Goal: Task Accomplishment & Management: Use online tool/utility

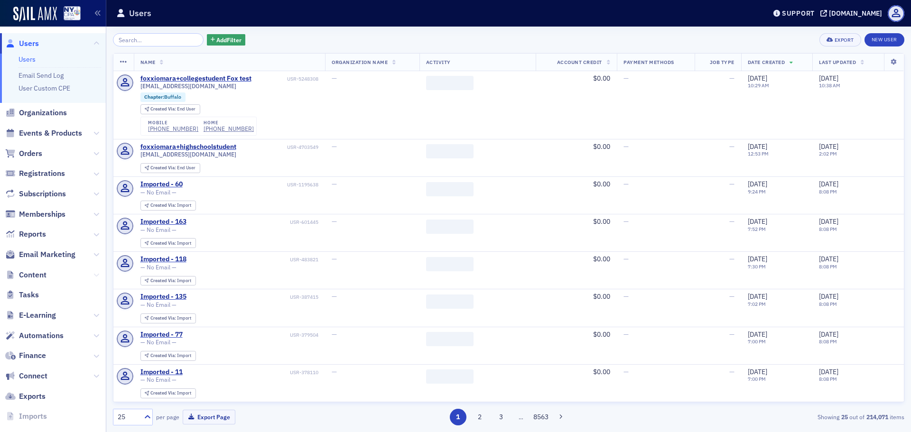
click at [93, 274] on icon at bounding box center [96, 275] width 6 height 6
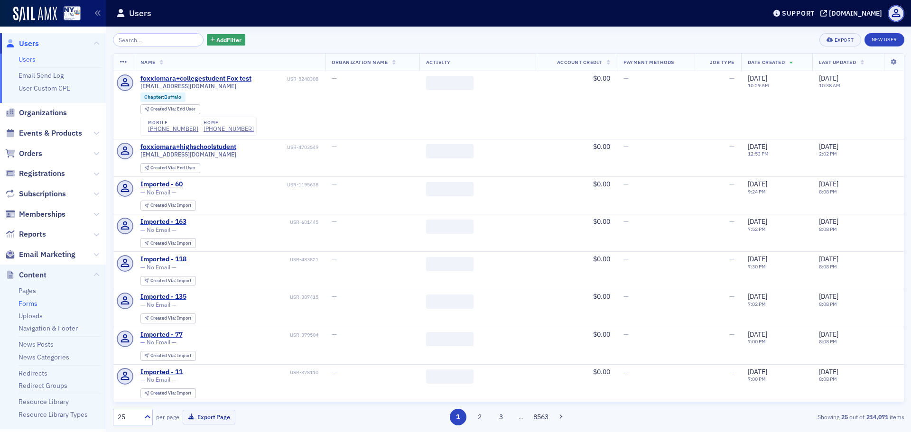
click at [28, 304] on link "Forms" at bounding box center [28, 303] width 19 height 9
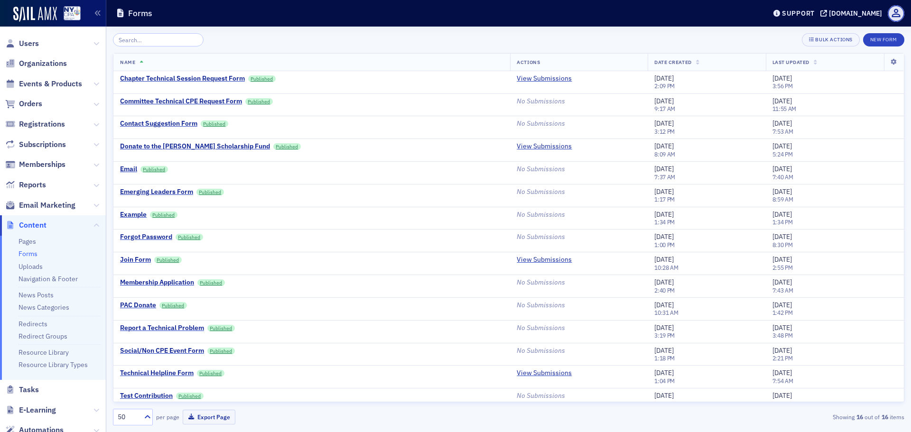
click at [135, 40] on input "search" at bounding box center [158, 39] width 91 height 13
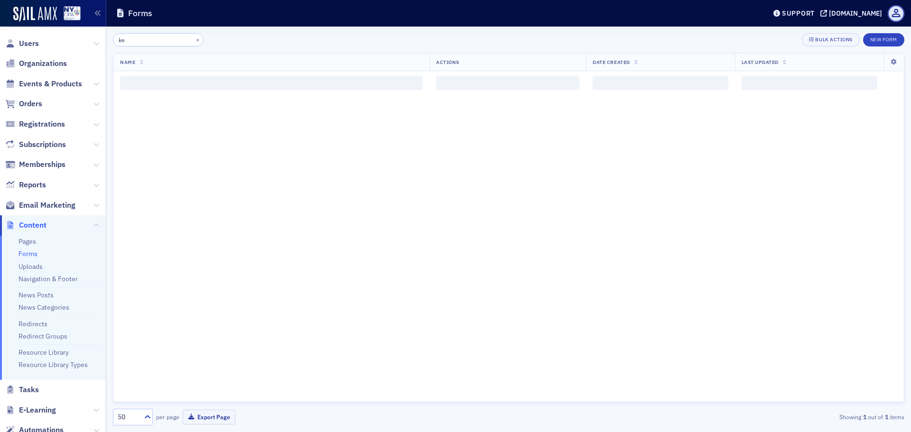
type input "k"
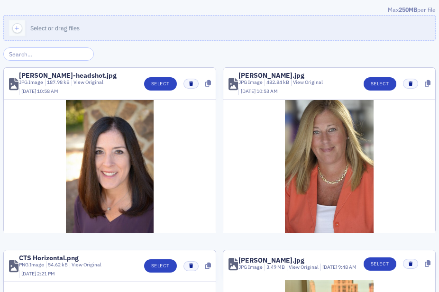
click at [45, 53] on input "search" at bounding box center [48, 53] width 91 height 13
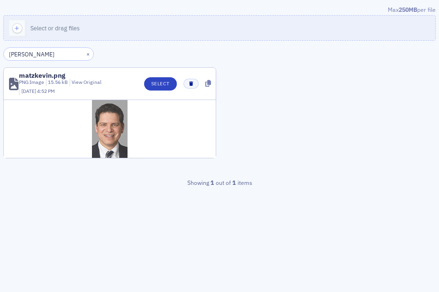
type input "kevin"
click at [110, 134] on img at bounding box center [110, 129] width 36 height 58
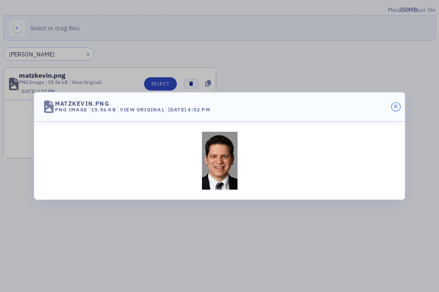
click at [395, 108] on icon "button" at bounding box center [396, 107] width 4 height 6
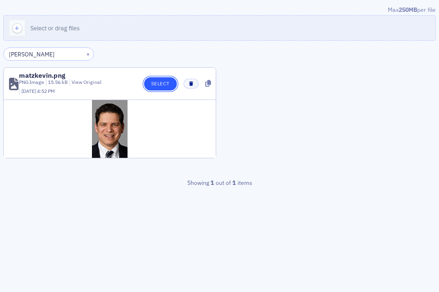
click at [155, 86] on button "Select" at bounding box center [160, 83] width 33 height 13
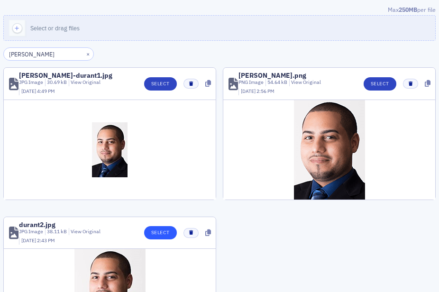
type input "[PERSON_NAME]"
click at [157, 232] on button "Select" at bounding box center [160, 232] width 33 height 13
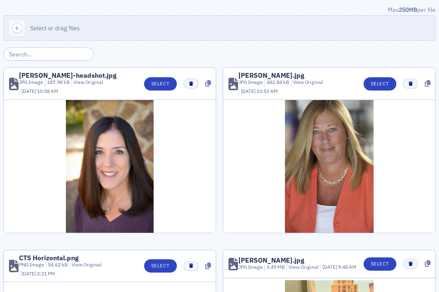
click at [57, 55] on input "search" at bounding box center [48, 53] width 91 height 13
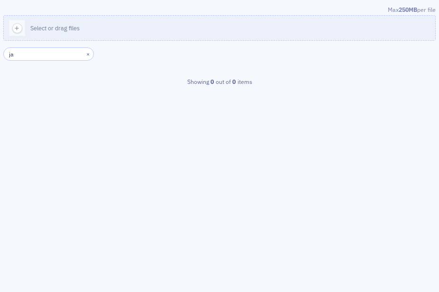
type input "j"
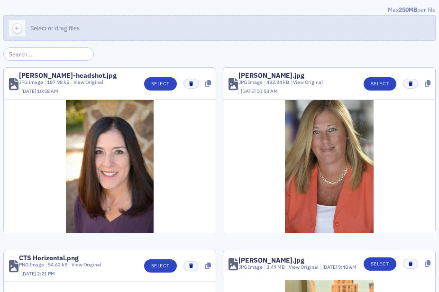
drag, startPoint x: 0, startPoint y: 0, endPoint x: 19, endPoint y: 27, distance: 32.9
click at [19, 27] on icon "button" at bounding box center [17, 28] width 9 height 9
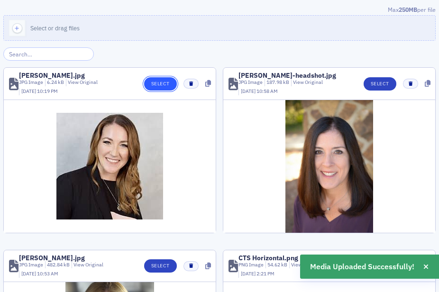
click at [157, 85] on button "Select" at bounding box center [160, 83] width 33 height 13
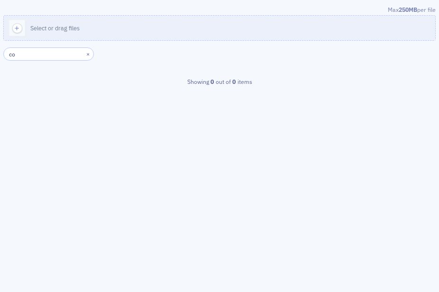
type input "c"
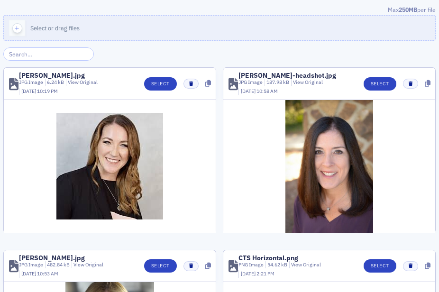
click at [18, 29] on icon "button" at bounding box center [17, 28] width 9 height 9
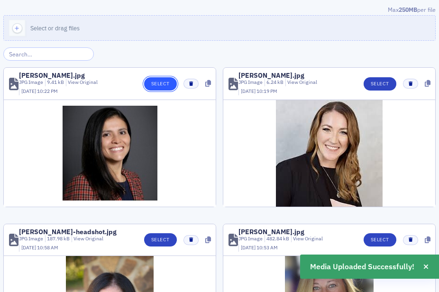
click at [149, 84] on button "Select" at bounding box center [160, 83] width 33 height 13
